Goal: Task Accomplishment & Management: Manage account settings

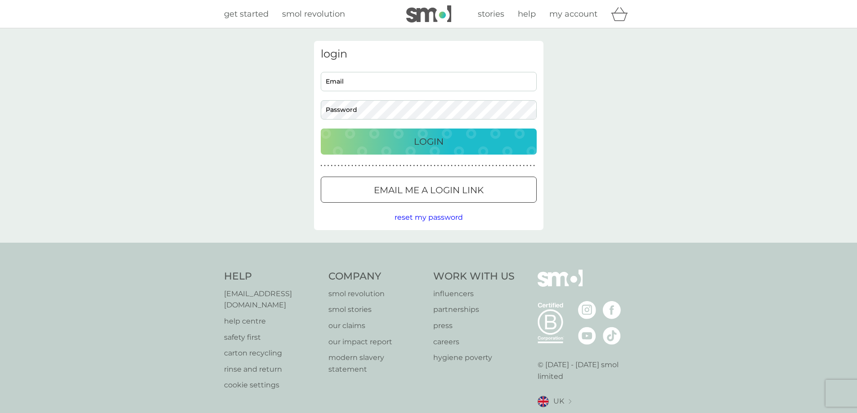
type input "[PERSON_NAME][EMAIL_ADDRESS][DOMAIN_NAME]"
click at [420, 149] on button "Login" at bounding box center [429, 142] width 216 height 26
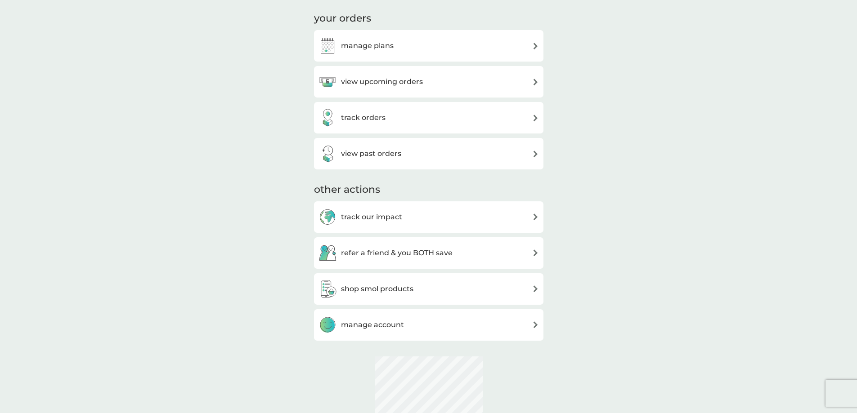
scroll to position [135, 0]
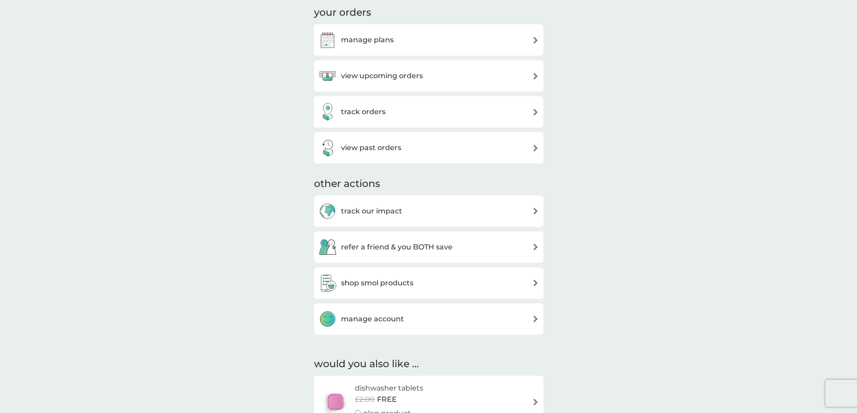
click at [363, 38] on h3 "manage plans" at bounding box center [367, 40] width 53 height 12
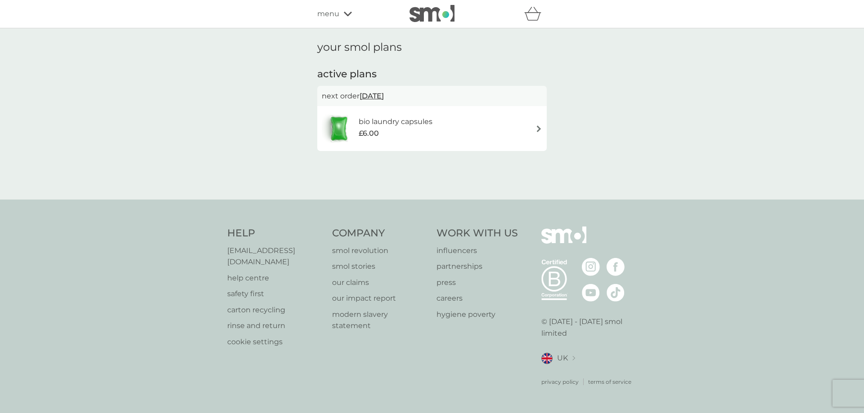
click at [540, 130] on img at bounding box center [538, 129] width 7 height 7
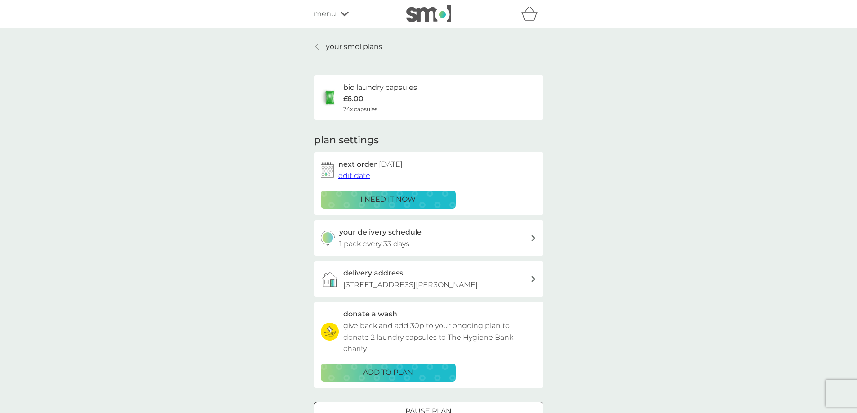
click at [357, 175] on span "edit date" at bounding box center [354, 175] width 32 height 9
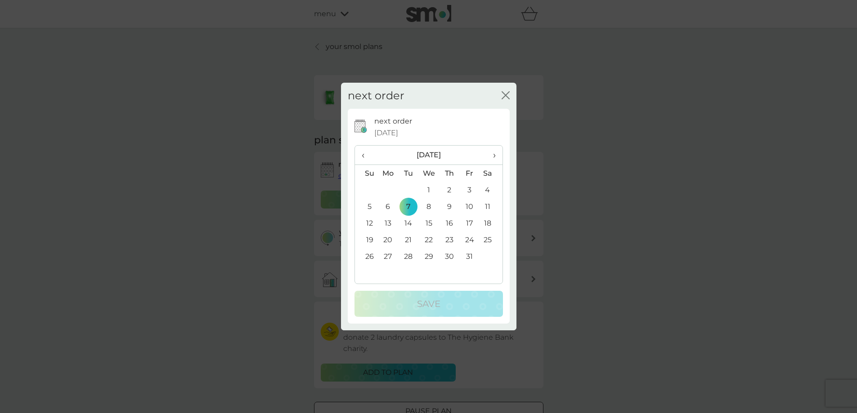
click at [494, 158] on span "›" at bounding box center [490, 155] width 9 height 19
click at [471, 207] on td "7" at bounding box center [470, 206] width 20 height 17
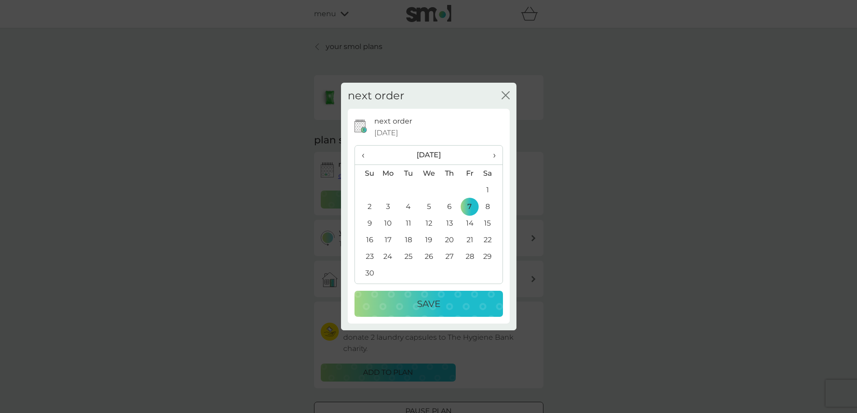
click at [495, 157] on span "›" at bounding box center [490, 155] width 9 height 19
click at [365, 157] on span "‹" at bounding box center [366, 155] width 9 height 19
click at [431, 304] on p "Save" at bounding box center [428, 304] width 23 height 14
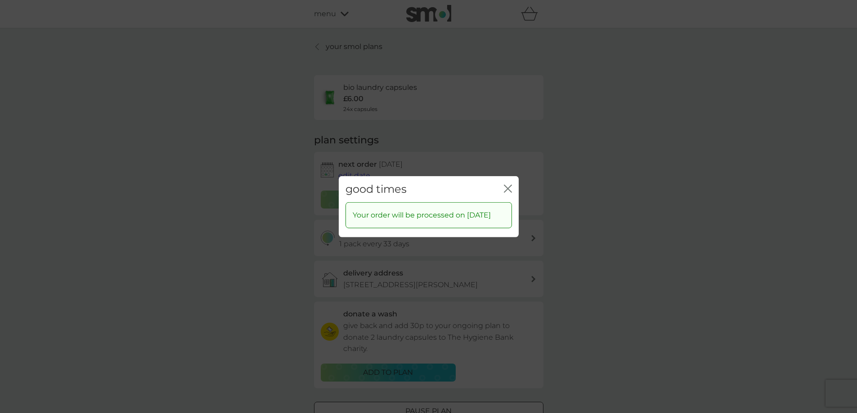
click at [506, 184] on icon "close" at bounding box center [508, 188] width 8 height 8
